Goal: Navigation & Orientation: Find specific page/section

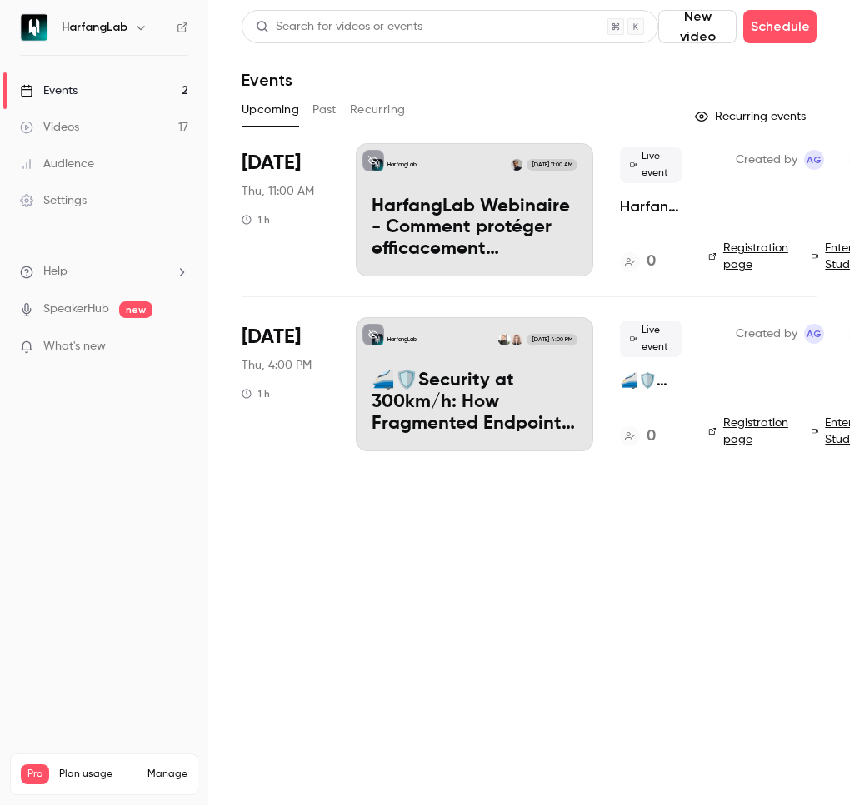
click at [327, 116] on button "Past" at bounding box center [324, 110] width 24 height 27
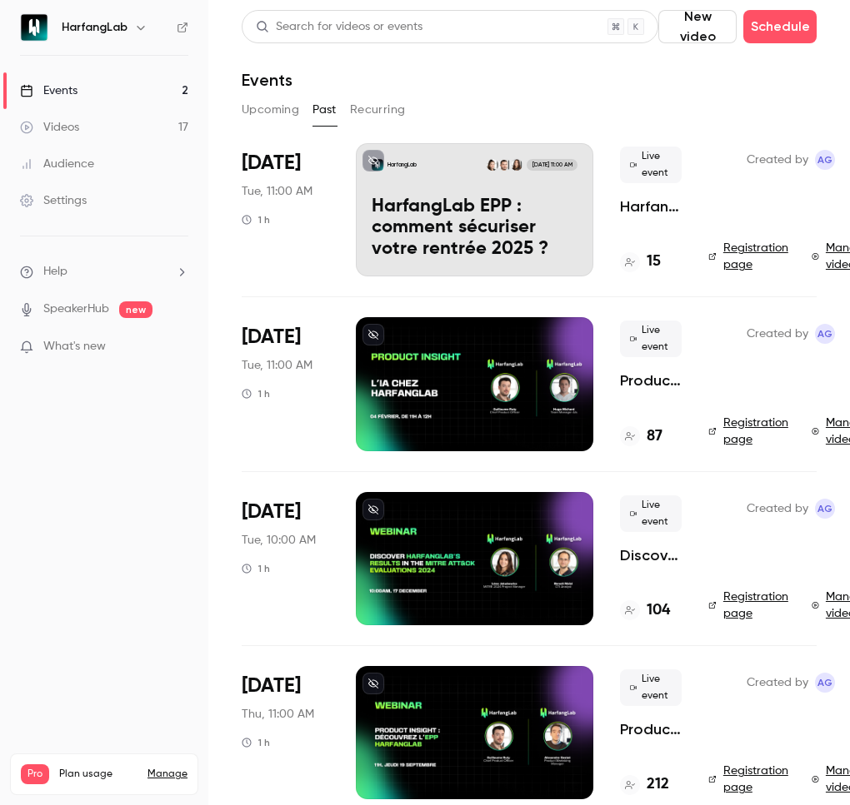
click at [285, 115] on button "Upcoming" at bounding box center [270, 110] width 57 height 27
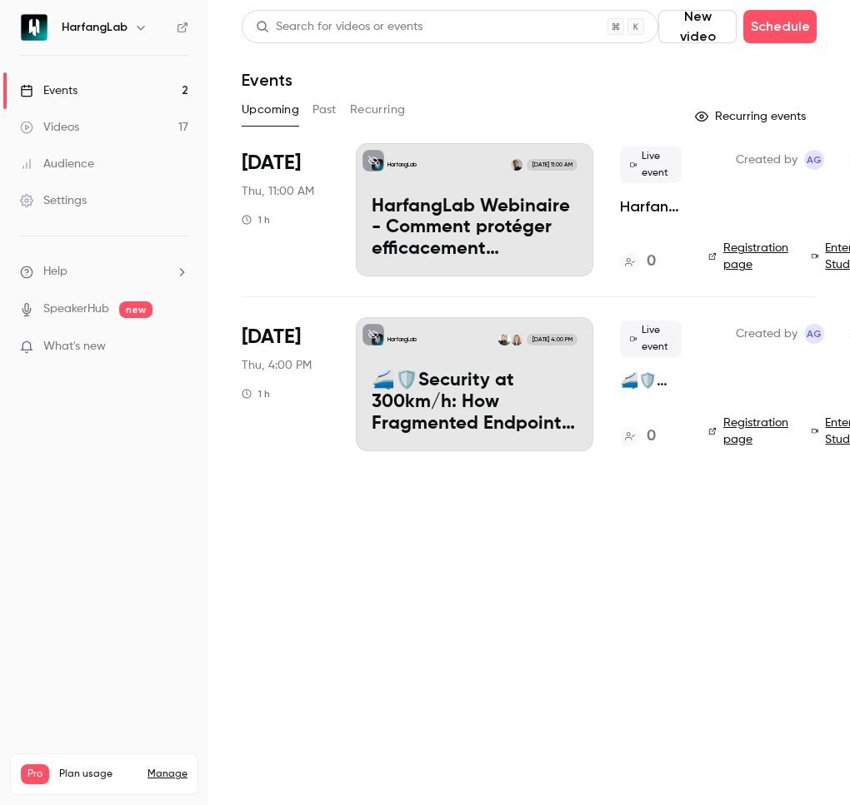
click at [363, 110] on button "Recurring" at bounding box center [378, 110] width 56 height 27
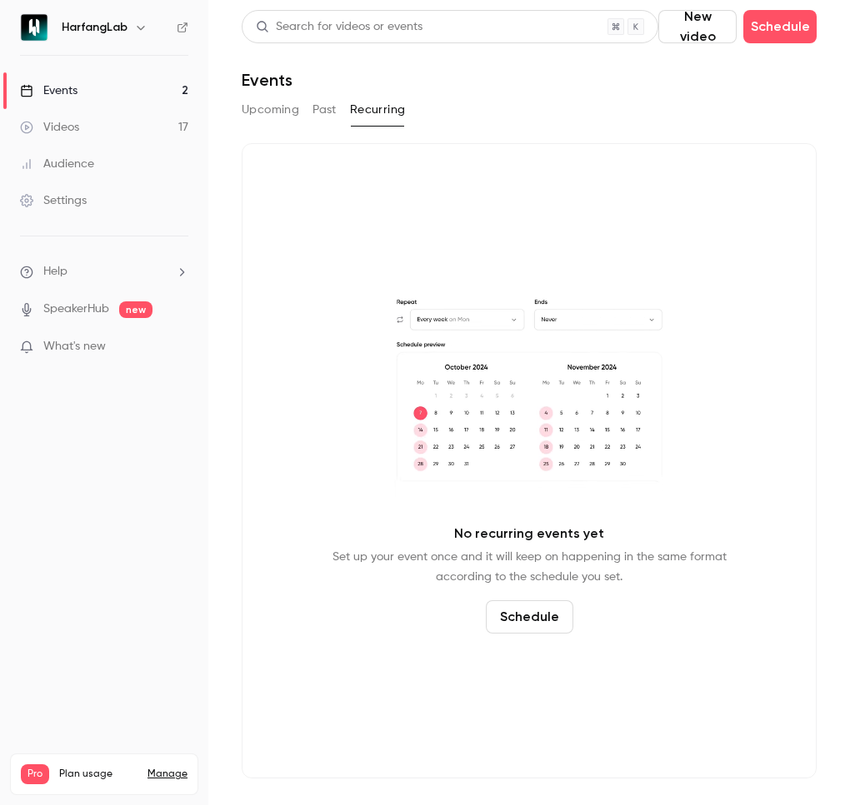
click at [261, 113] on button "Upcoming" at bounding box center [270, 110] width 57 height 27
